Goal: Information Seeking & Learning: Learn about a topic

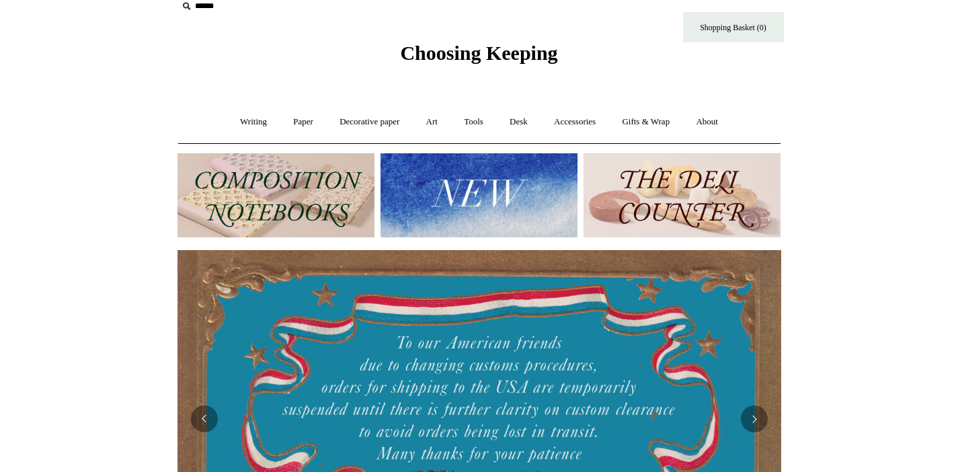
scroll to position [14, 0]
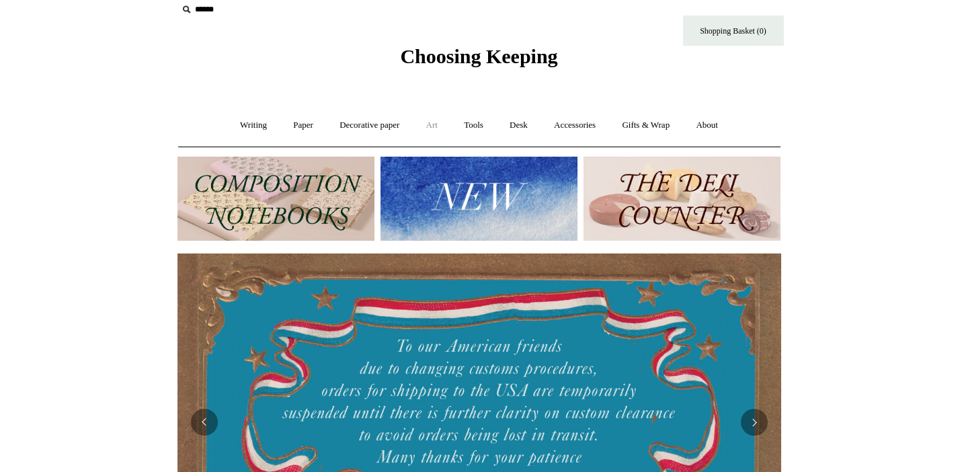
click at [433, 125] on link "Art +" at bounding box center [432, 126] width 36 height 36
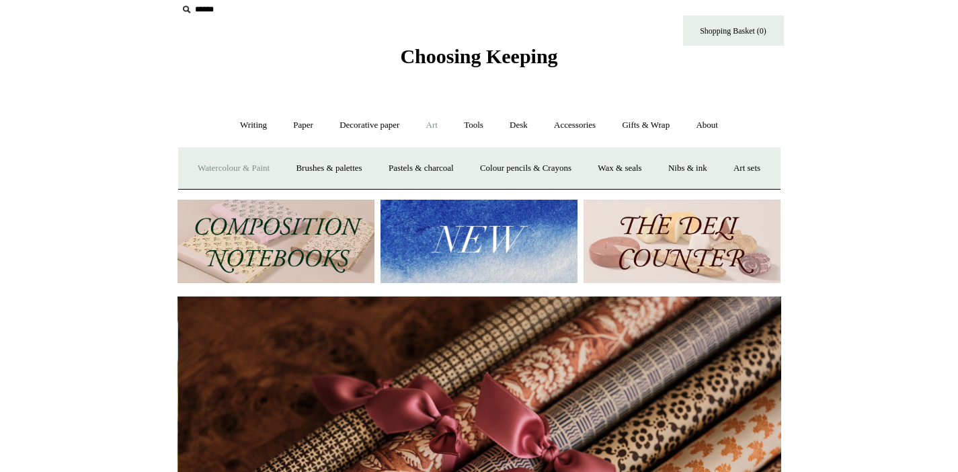
scroll to position [0, 1207]
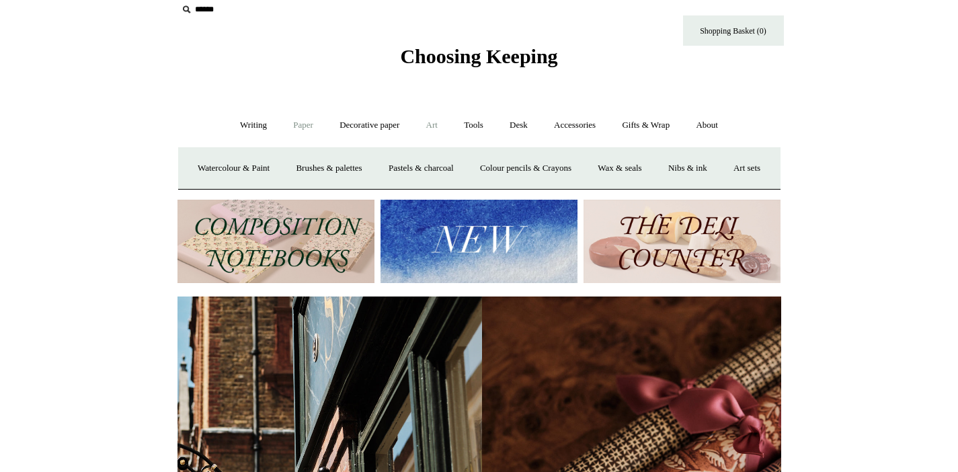
click at [294, 126] on link "Paper +" at bounding box center [303, 126] width 44 height 36
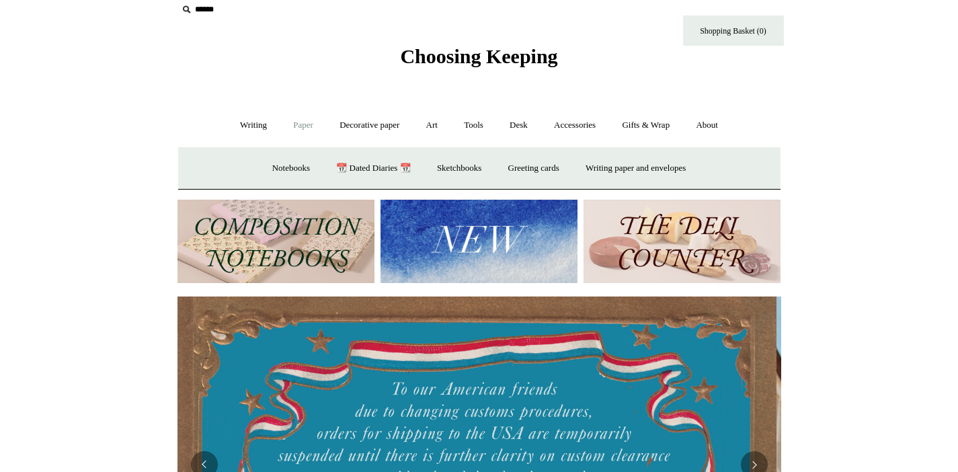
scroll to position [0, 0]
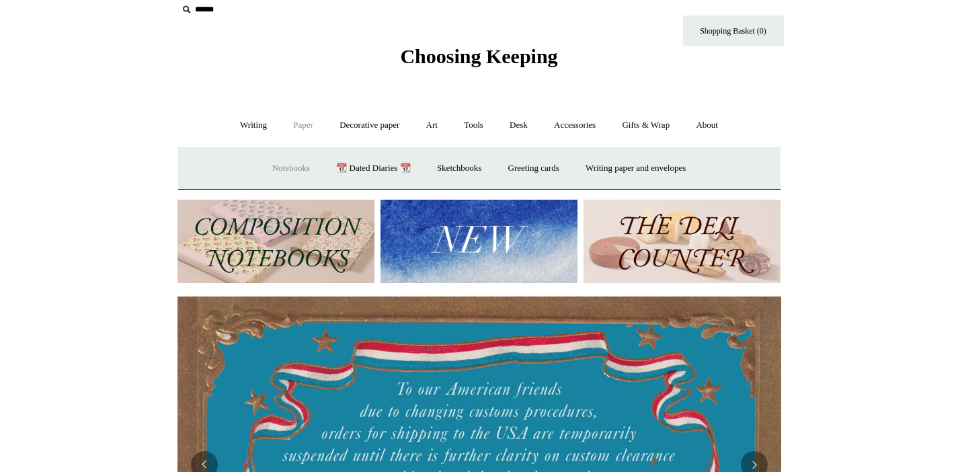
click at [271, 167] on link "Notebooks +" at bounding box center [291, 169] width 62 height 36
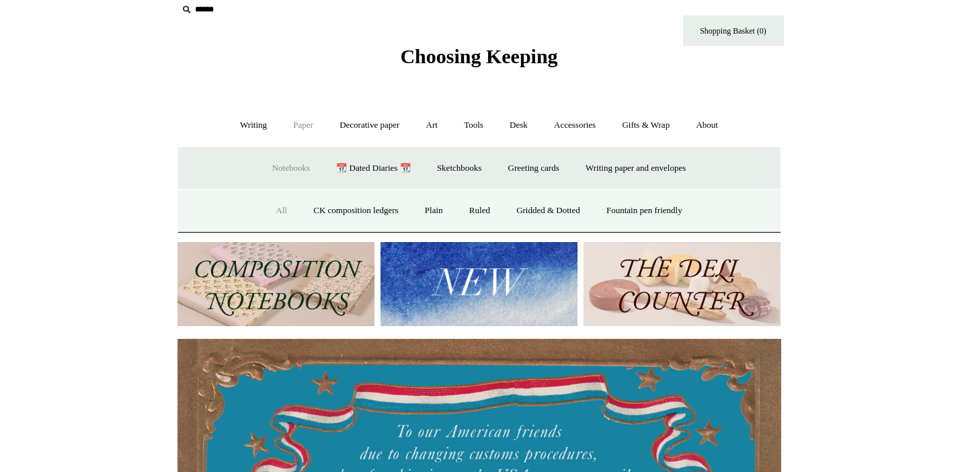
click at [271, 204] on link "All" at bounding box center [281, 211] width 36 height 36
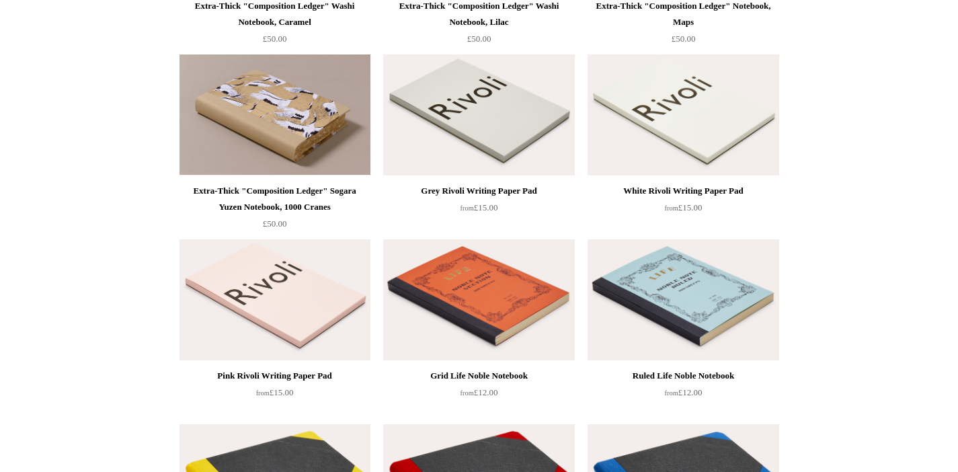
scroll to position [1602, 0]
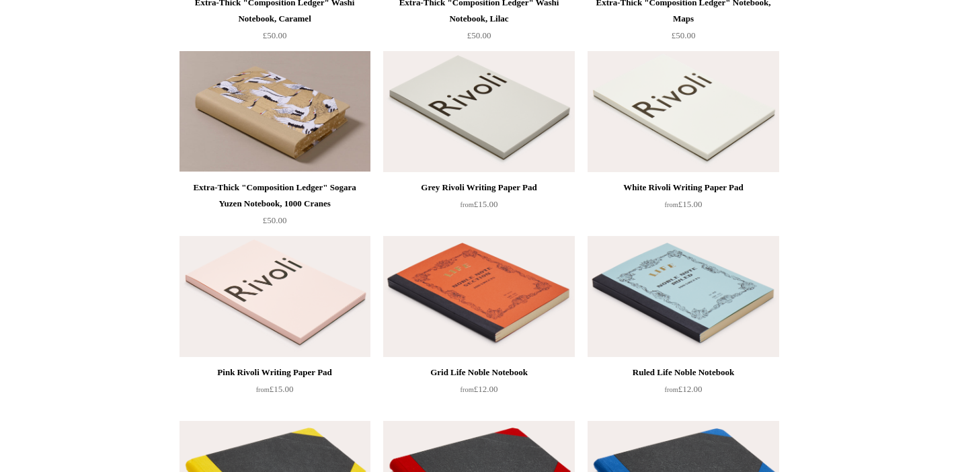
click at [476, 102] on img at bounding box center [478, 111] width 191 height 121
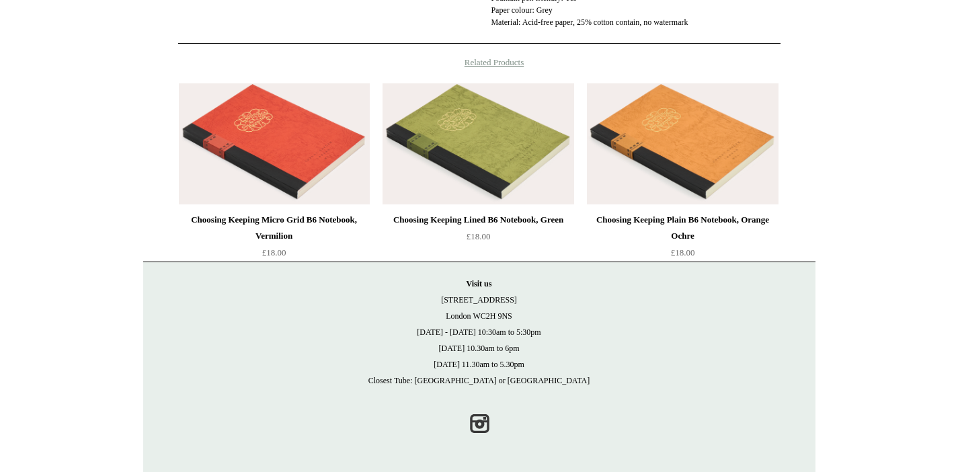
scroll to position [708, 0]
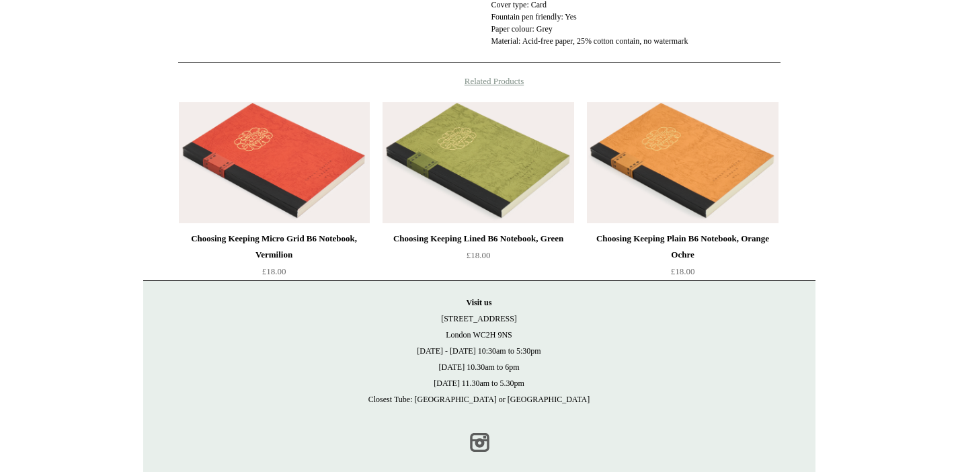
click at [474, 453] on link "Instagram" at bounding box center [479, 442] width 30 height 30
